Goal: Check status: Check status

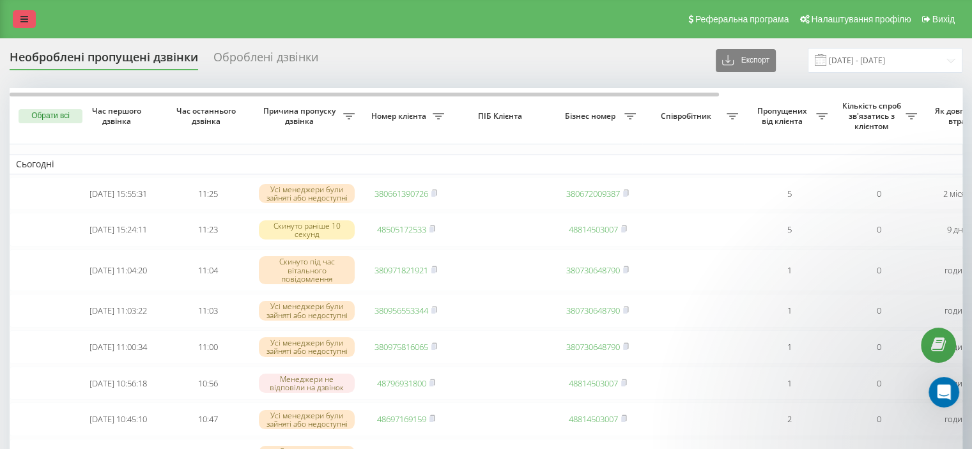
click at [27, 12] on link at bounding box center [24, 19] width 23 height 18
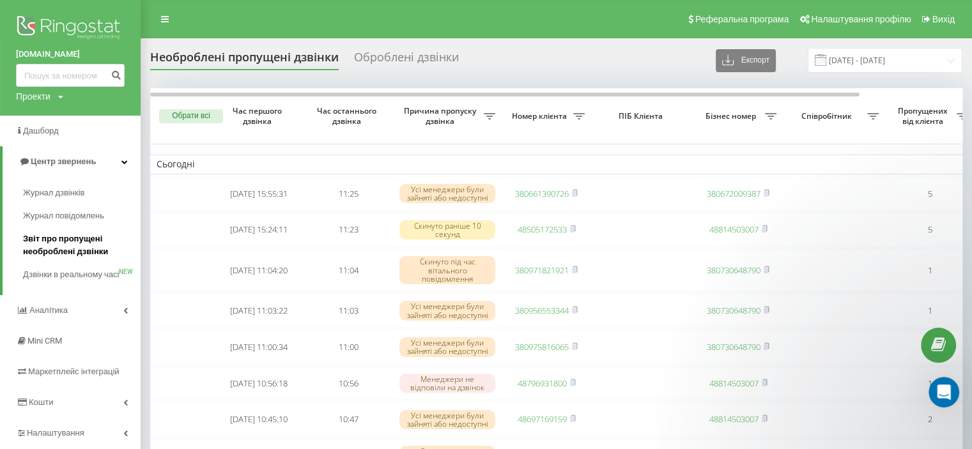
click at [86, 240] on span "Звіт про пропущені необроблені дзвінки" at bounding box center [78, 246] width 111 height 26
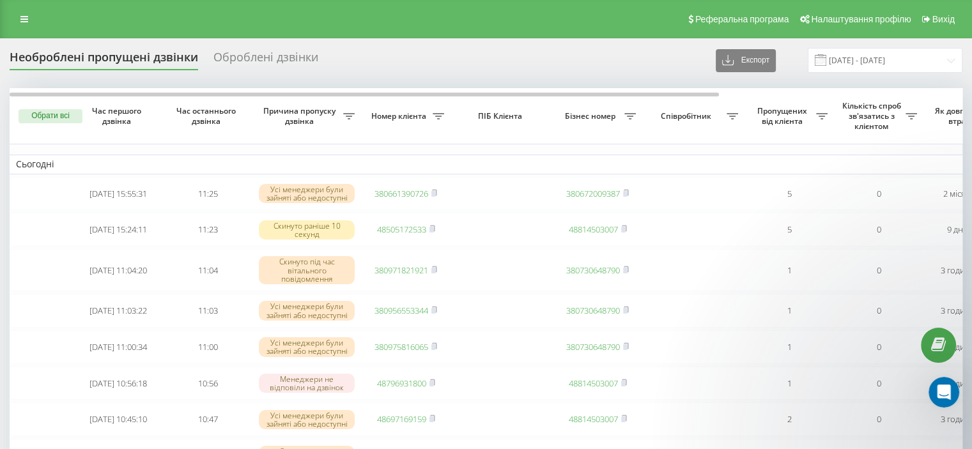
click at [293, 68] on div "Оброблені дзвінки" at bounding box center [265, 60] width 105 height 20
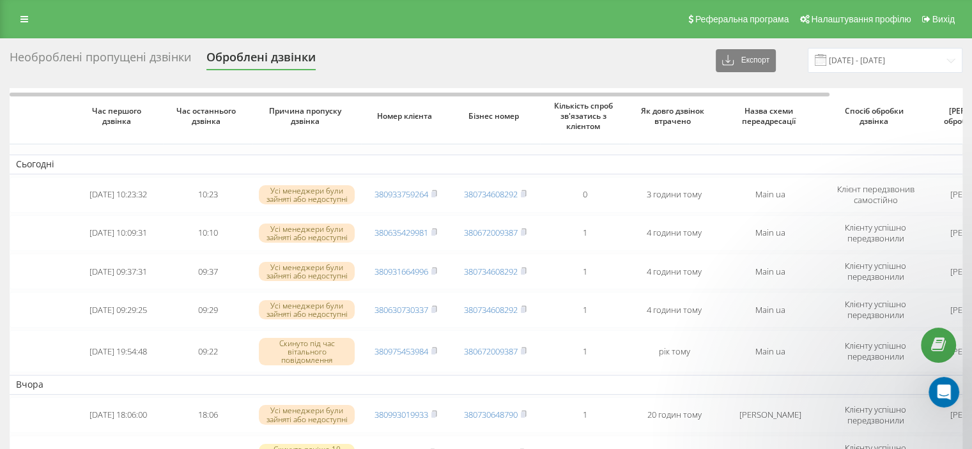
click at [179, 58] on div "Необроблені пропущені дзвінки" at bounding box center [100, 60] width 181 height 20
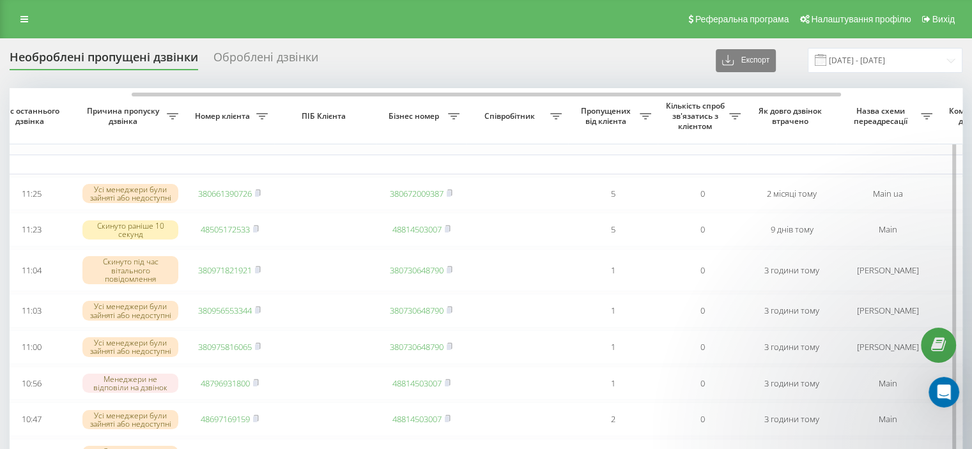
scroll to position [0, 162]
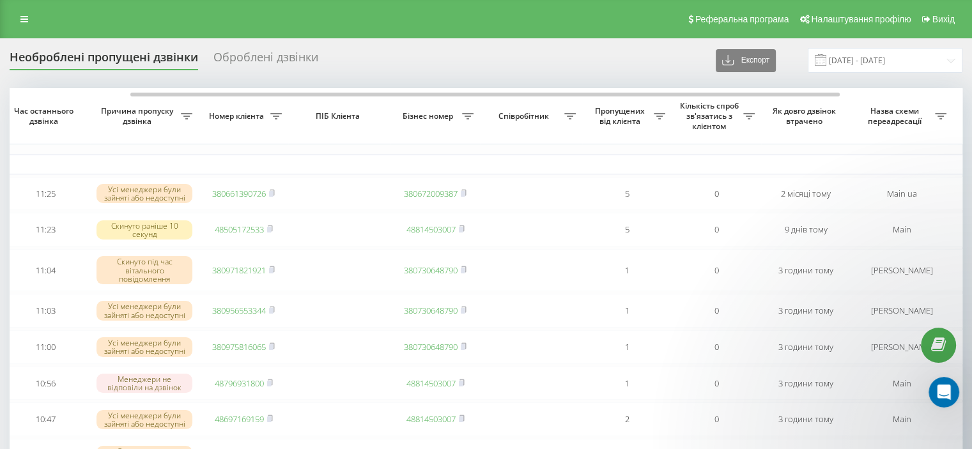
click at [286, 59] on div "Оброблені дзвінки" at bounding box center [265, 60] width 105 height 20
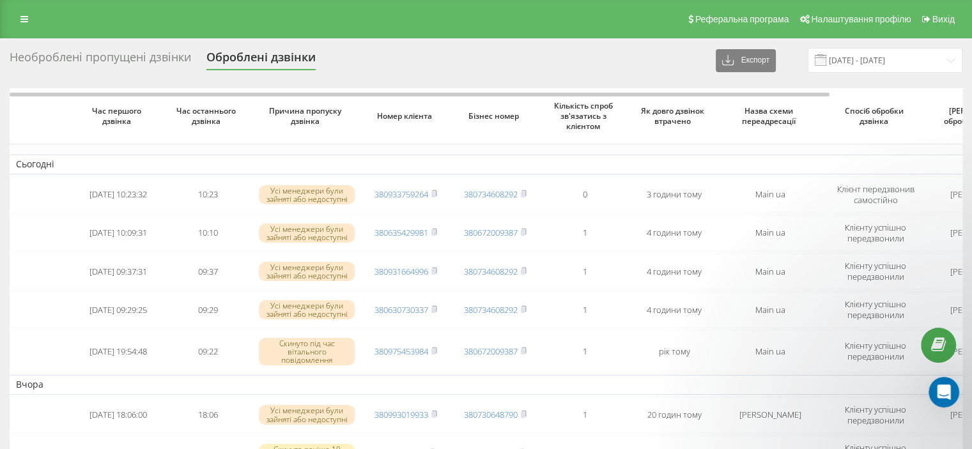
click at [155, 67] on div "Необроблені пропущені дзвінки" at bounding box center [100, 60] width 181 height 20
